Goal: Check status: Check status

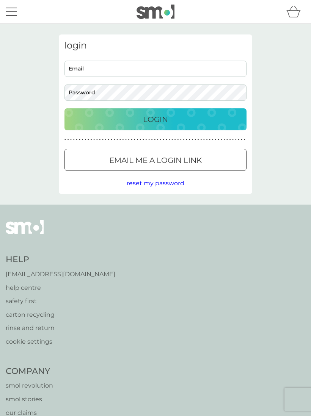
click at [147, 64] on input "Email" at bounding box center [155, 69] width 182 height 16
type input "[EMAIL_ADDRESS][DOMAIN_NAME]"
click at [155, 119] on button "Login" at bounding box center [155, 119] width 182 height 22
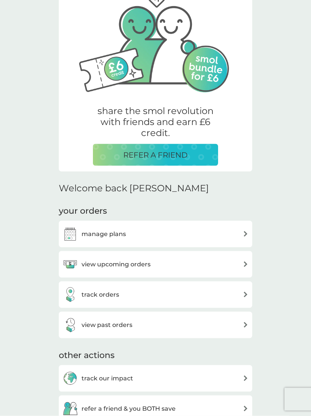
scroll to position [51, 0]
click at [246, 261] on img at bounding box center [246, 264] width 6 height 6
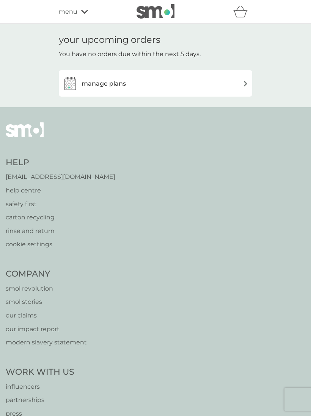
click at [239, 85] on div "manage plans" at bounding box center [156, 83] width 186 height 15
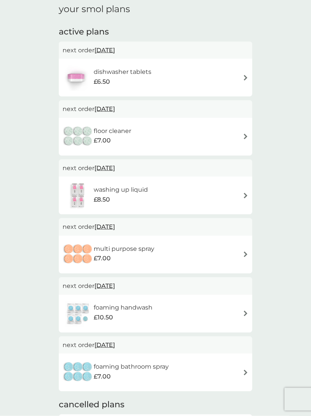
scroll to position [31, 0]
click at [238, 368] on div "foaming bathroom spray £7.00" at bounding box center [156, 372] width 186 height 27
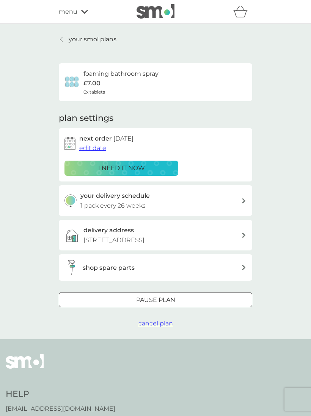
click at [66, 41] on link "your smol plans" at bounding box center [88, 39] width 58 height 10
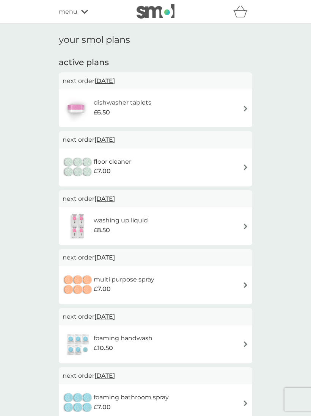
click at [238, 401] on div "foaming bathroom spray £7.00" at bounding box center [156, 403] width 186 height 27
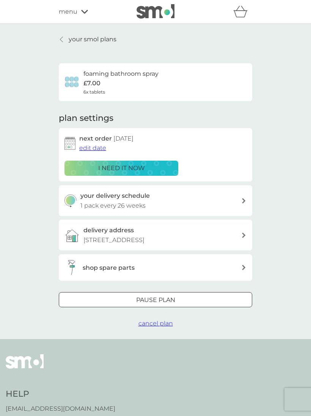
click at [158, 273] on div "shop spare parts" at bounding box center [162, 268] width 158 height 10
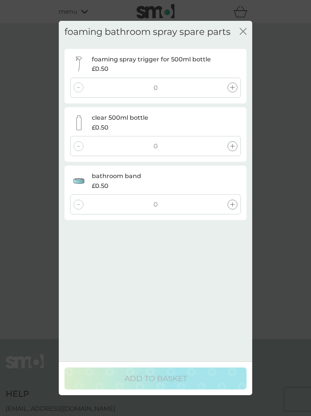
click at [237, 41] on div "foaming bathroom spray spare parts close" at bounding box center [155, 32] width 182 height 22
click at [244, 35] on icon "close" at bounding box center [242, 31] width 7 height 7
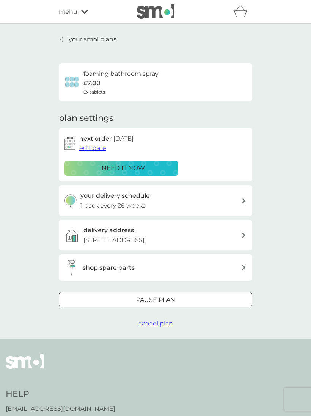
click at [60, 39] on icon at bounding box center [61, 39] width 3 height 5
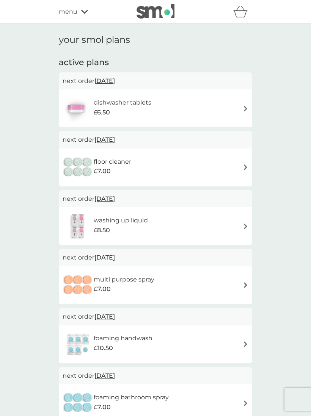
scroll to position [44, 0]
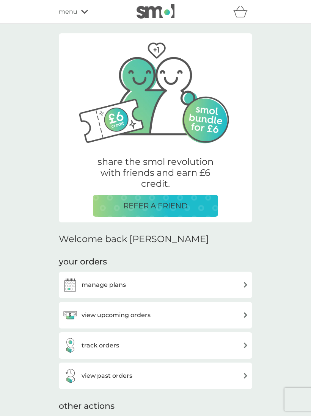
scroll to position [64, 0]
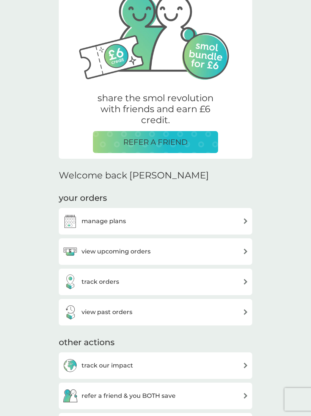
click at [240, 286] on div "track orders" at bounding box center [156, 281] width 186 height 15
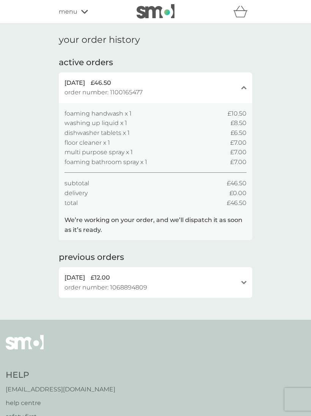
click at [241, 281] on div "2 Aug 2025 £12.00 order number: 1068894809 open" at bounding box center [155, 282] width 193 height 31
